Goal: Task Accomplishment & Management: Manage account settings

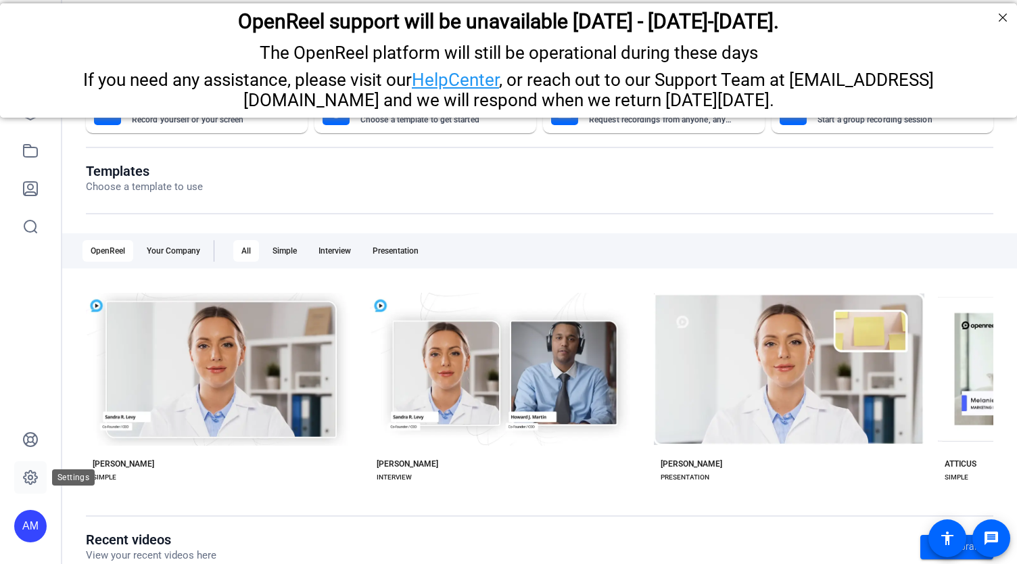
click at [28, 479] on icon at bounding box center [30, 477] width 16 height 16
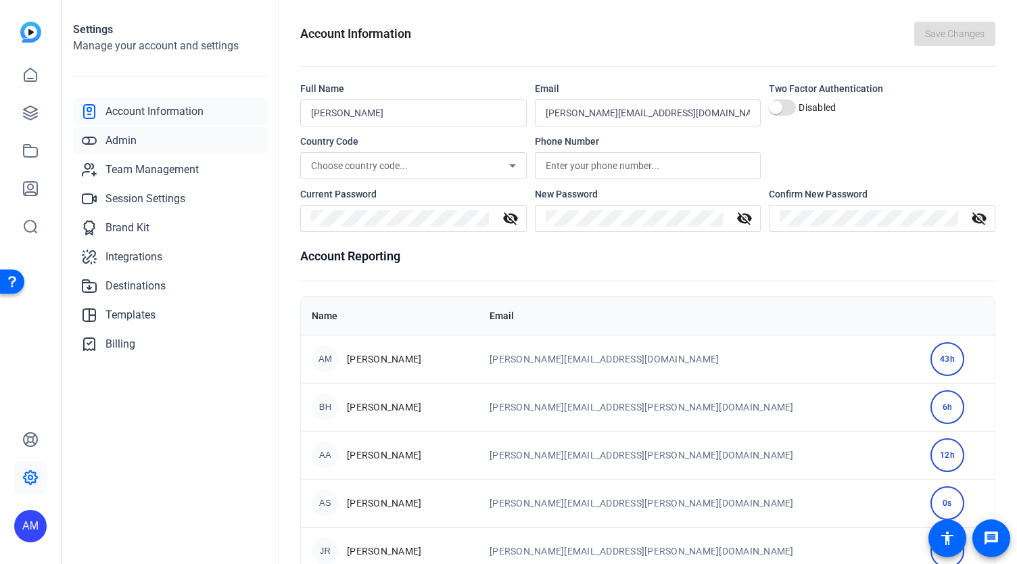
click at [127, 142] on span "Admin" at bounding box center [121, 141] width 31 height 16
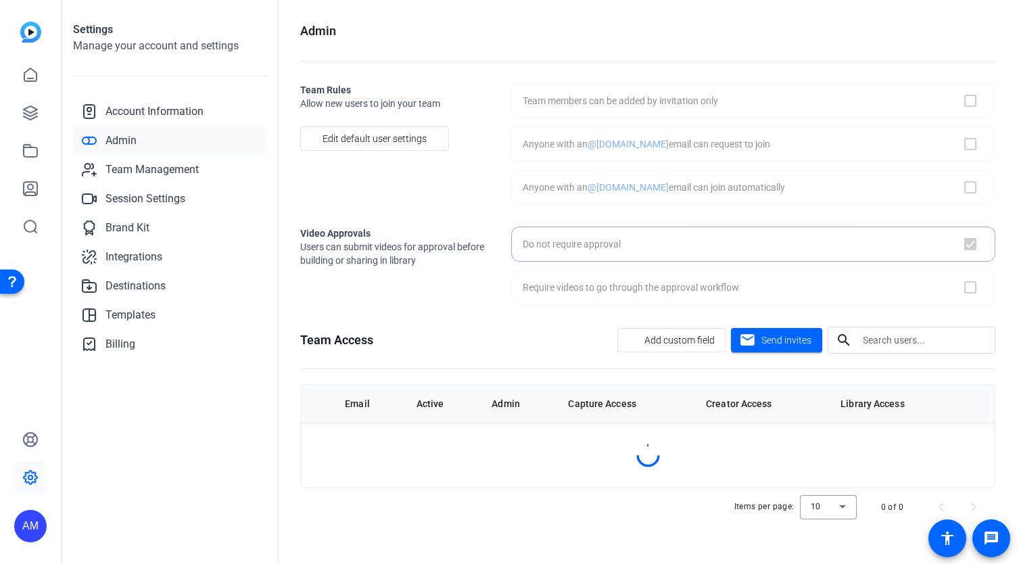
checkbox input "true"
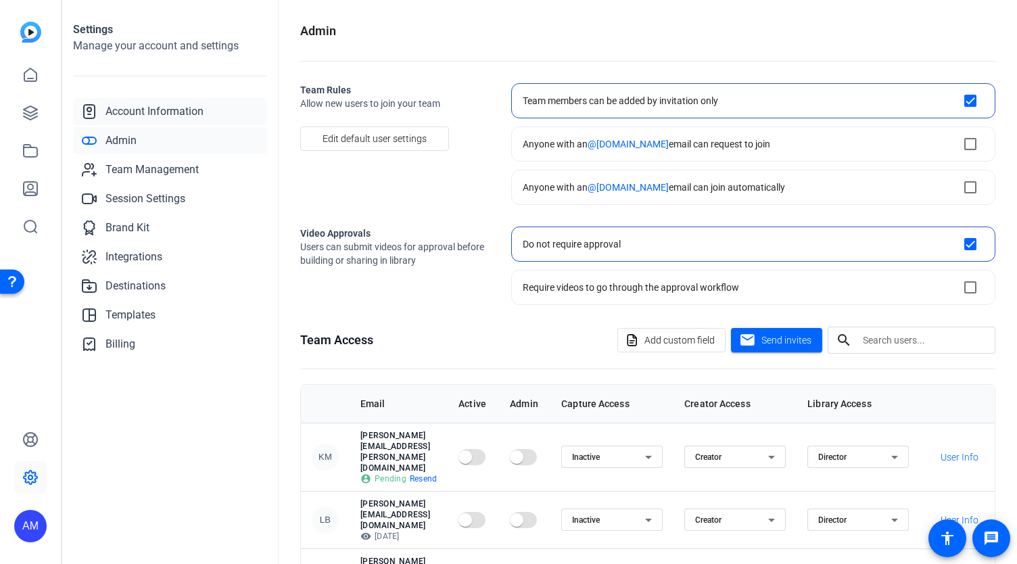
click at [147, 116] on span "Account Information" at bounding box center [155, 111] width 98 height 16
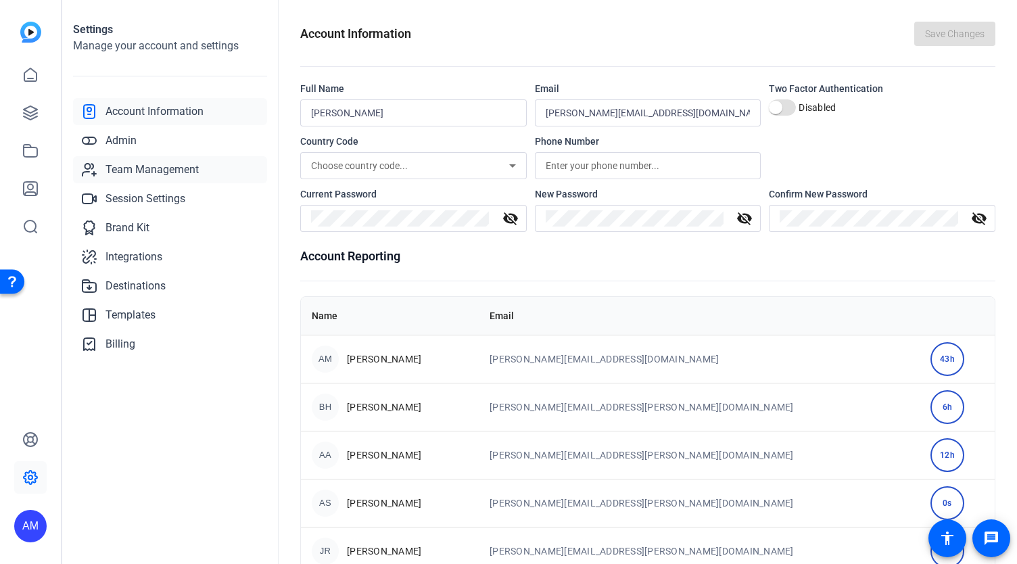
click at [157, 171] on span "Team Management" at bounding box center [152, 170] width 93 height 16
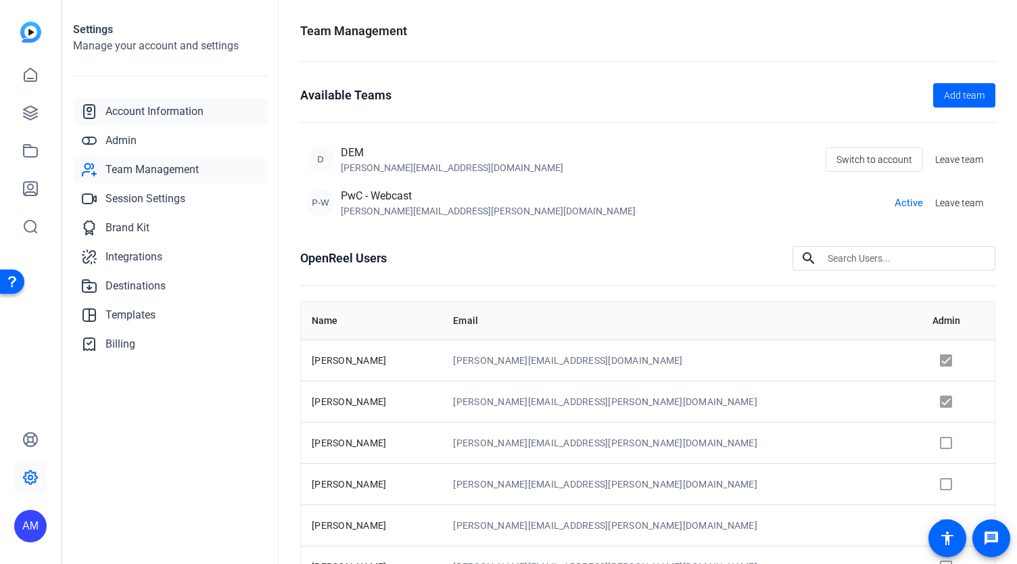
click at [147, 110] on span "Account Information" at bounding box center [155, 111] width 98 height 16
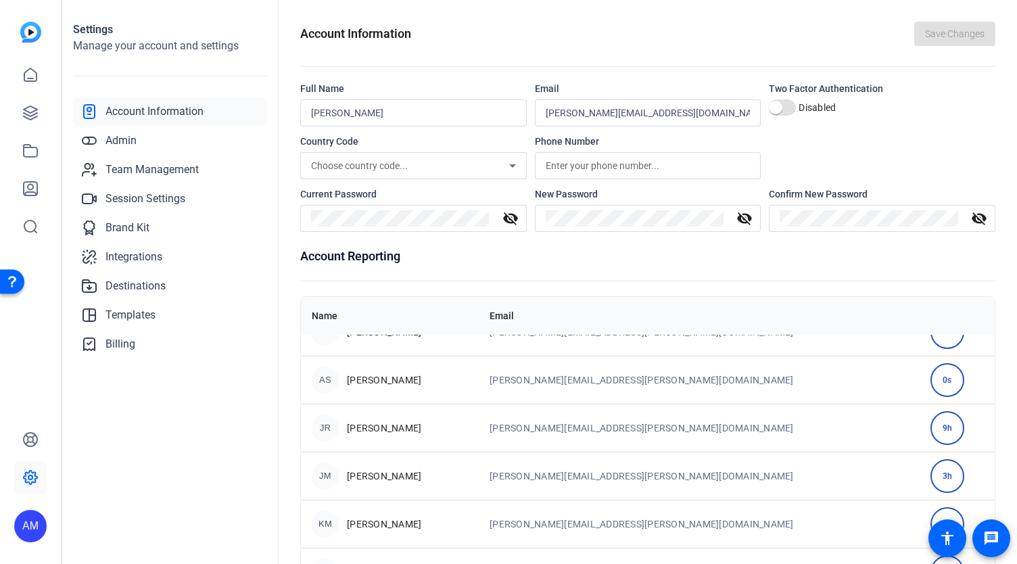
scroll to position [78, 0]
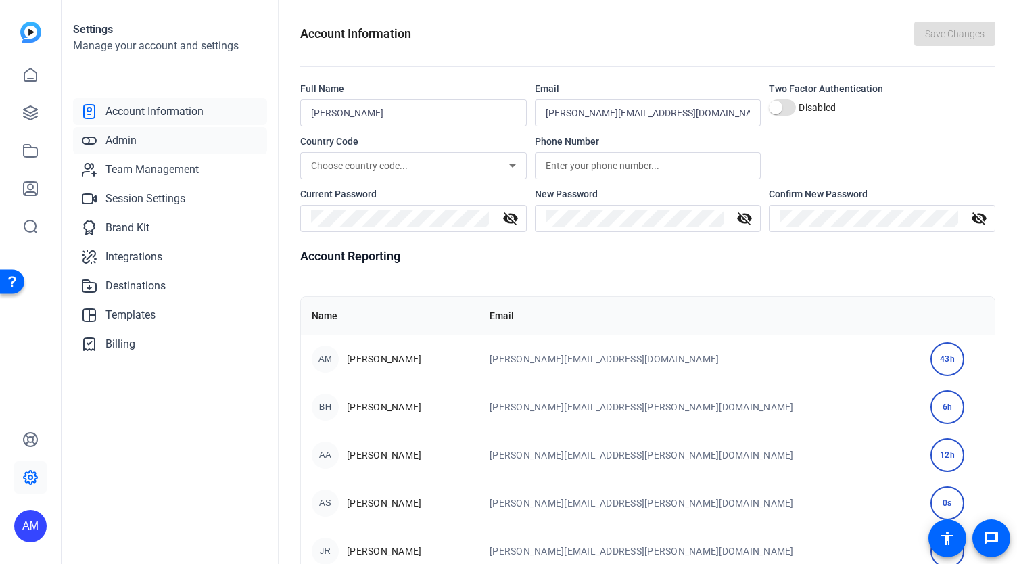
click at [120, 141] on span "Admin" at bounding box center [121, 141] width 31 height 16
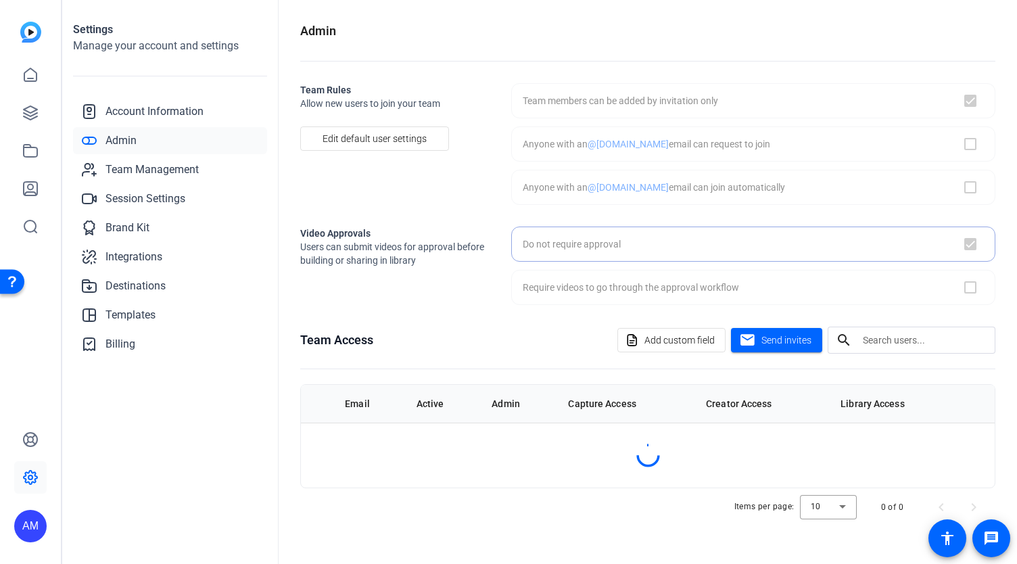
checkbox input "true"
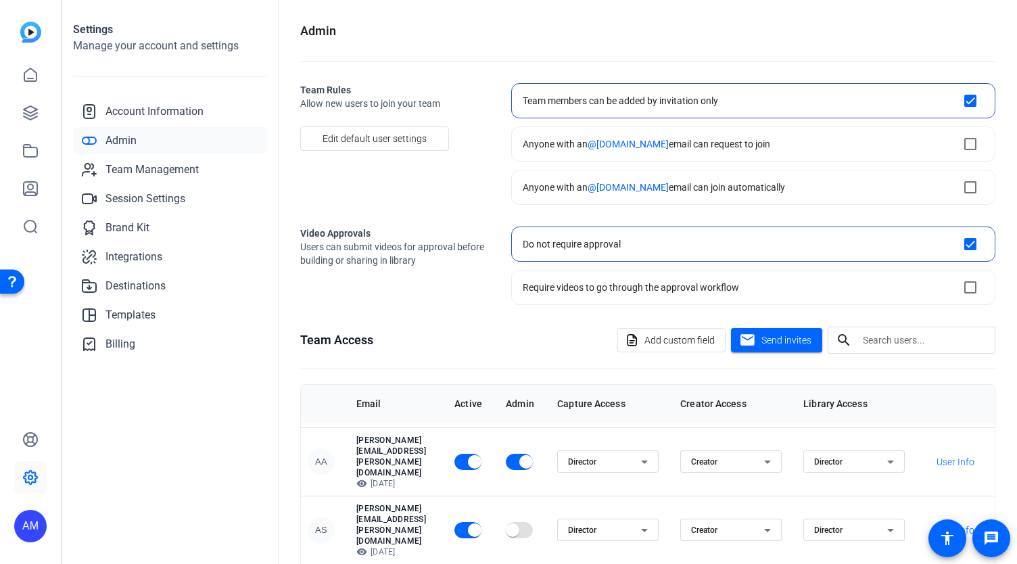
scroll to position [0, 43]
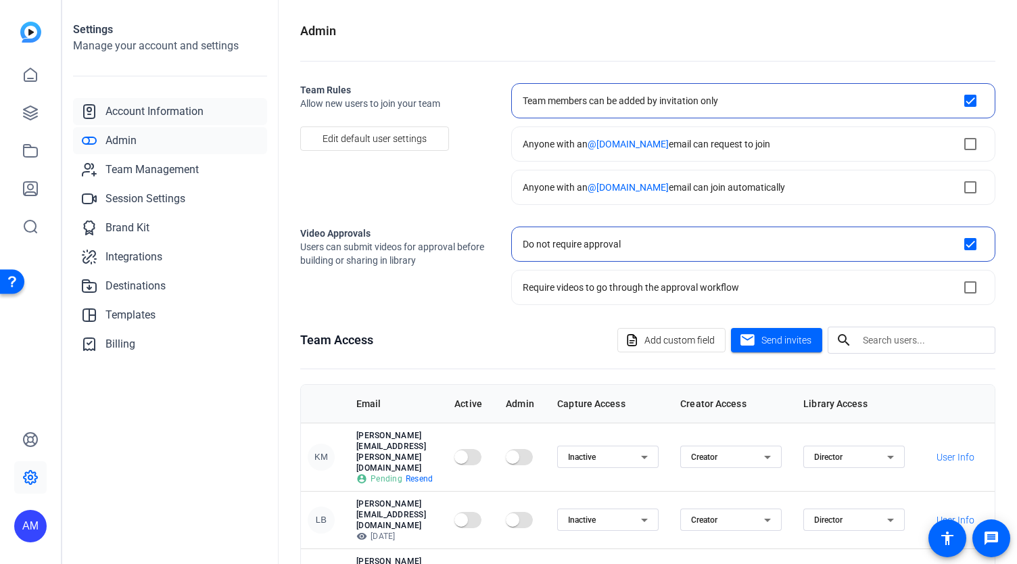
click at [156, 112] on span "Account Information" at bounding box center [155, 111] width 98 height 16
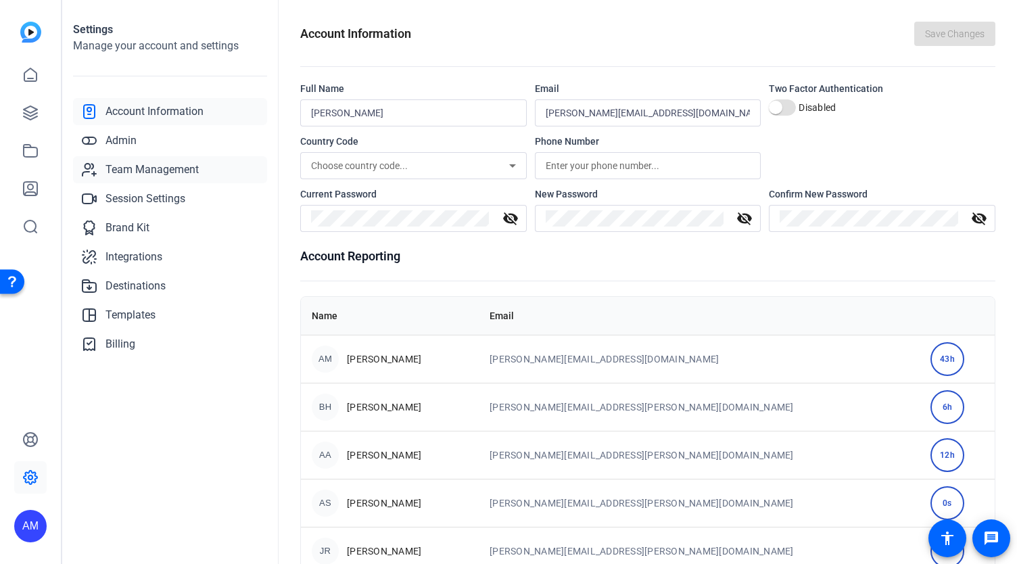
click at [156, 170] on span "Team Management" at bounding box center [152, 170] width 93 height 16
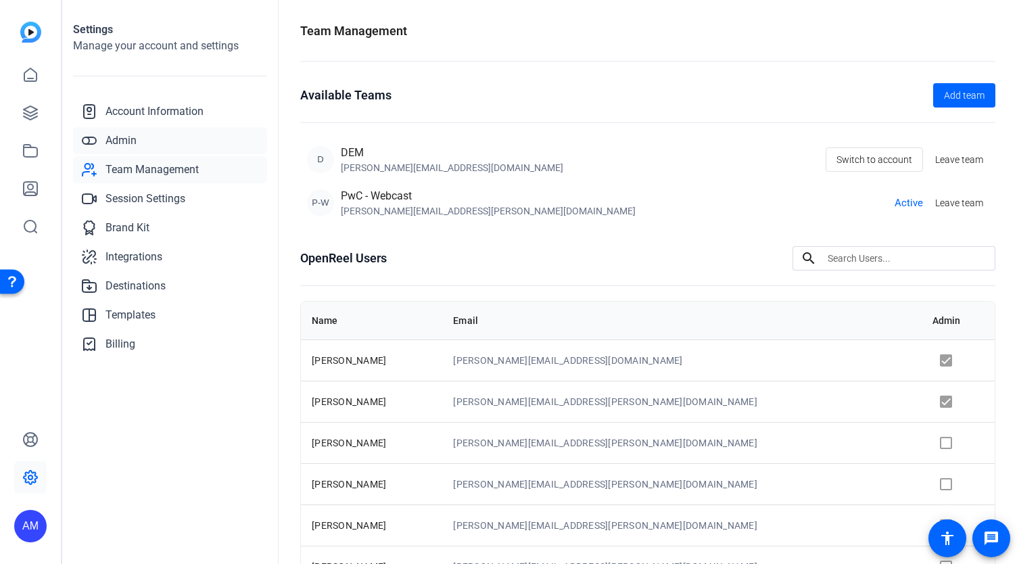
click at [122, 140] on span "Admin" at bounding box center [121, 141] width 31 height 16
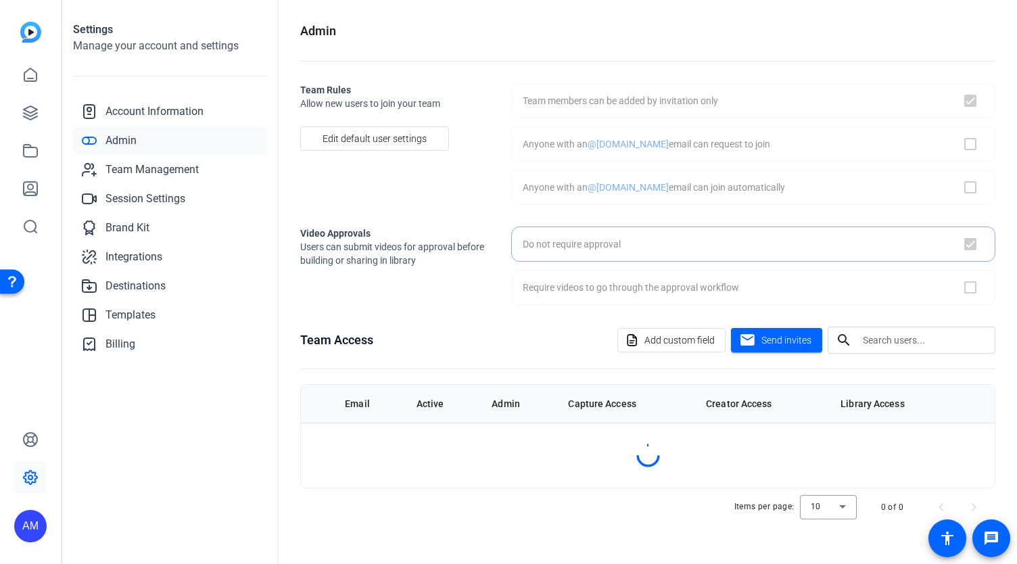
checkbox input "true"
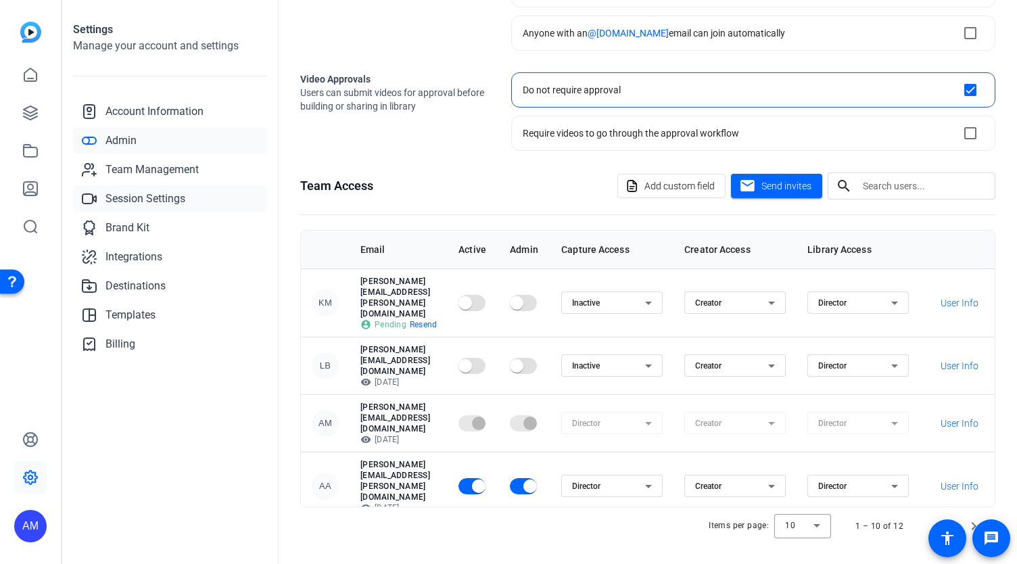
click at [144, 201] on span "Session Settings" at bounding box center [146, 199] width 80 height 16
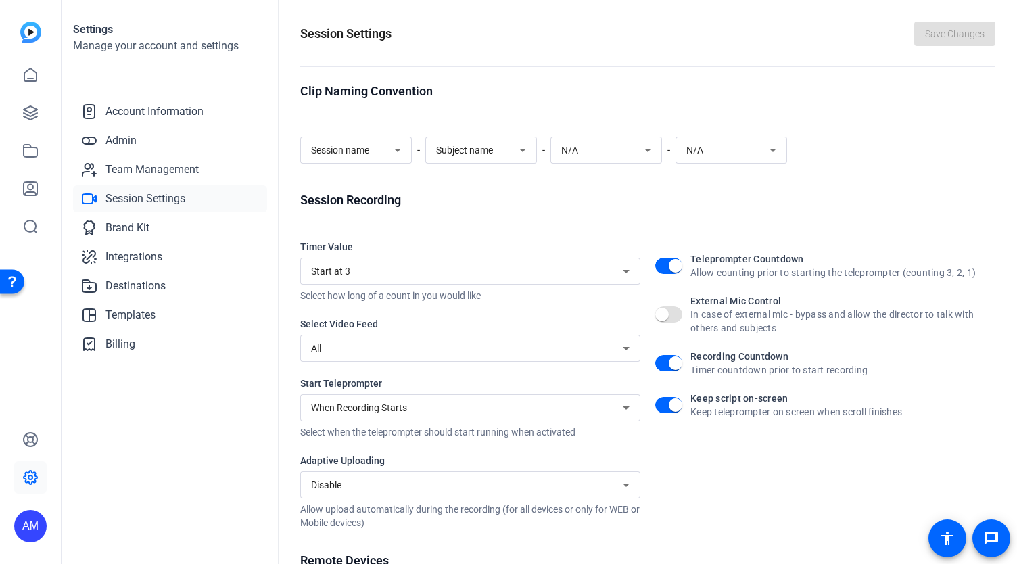
click at [705, 99] on div "Clip Naming Convention" at bounding box center [647, 91] width 695 height 19
